Goal: Check status: Check status

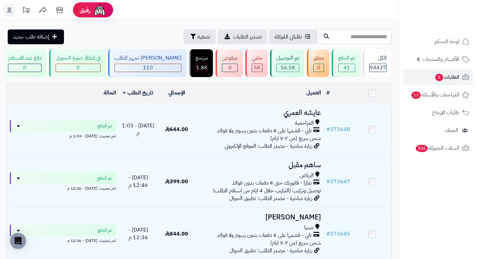
drag, startPoint x: 0, startPoint y: 0, endPoint x: 375, endPoint y: 34, distance: 376.6
click at [375, 34] on input "text" at bounding box center [356, 36] width 72 height 15
click at [184, 41] on button "تصفية" at bounding box center [200, 36] width 32 height 15
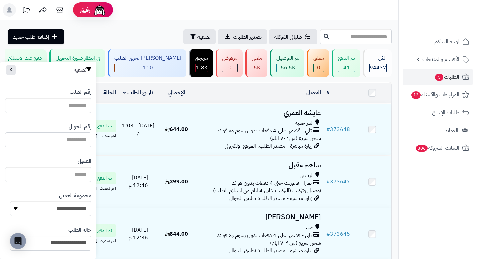
click at [73, 140] on input "text" at bounding box center [48, 139] width 86 height 15
type input "*********"
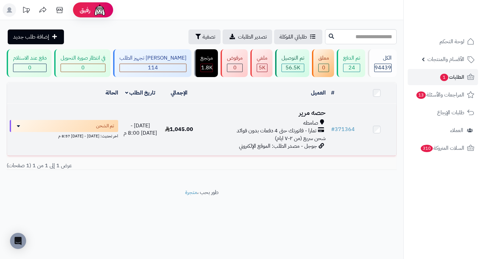
click at [318, 117] on h3 "حصه مرير" at bounding box center [263, 113] width 124 height 8
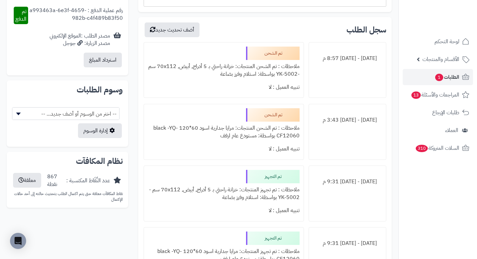
scroll to position [335, 0]
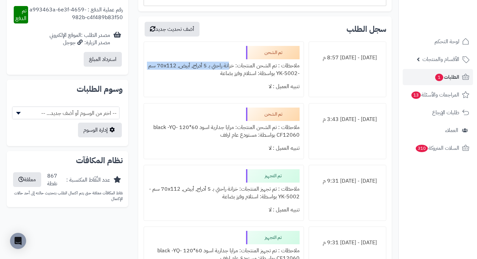
drag, startPoint x: 230, startPoint y: 64, endPoint x: 145, endPoint y: 67, distance: 85.5
click at [145, 67] on div "تم الشحن ملاحظات : تم الشحن المنتجات: خزانة راحتي بـ 5 أدراج, أبيض, ‎70x112 سم‏…" at bounding box center [224, 70] width 160 height 56
click at [191, 92] on div "تنبيه العميل : لا" at bounding box center [223, 86] width 151 height 13
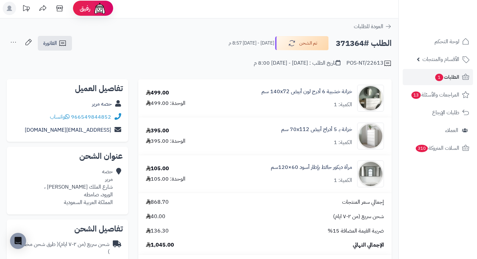
scroll to position [0, 0]
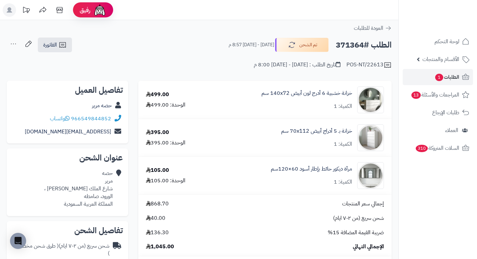
drag, startPoint x: 337, startPoint y: 45, endPoint x: 365, endPoint y: 47, distance: 27.5
click at [365, 47] on h2 "الطلب #371364" at bounding box center [364, 45] width 56 height 14
copy h2 "371364"
click at [457, 78] on span "الطلبات 1" at bounding box center [447, 76] width 25 height 9
